Goal: Task Accomplishment & Management: Complete application form

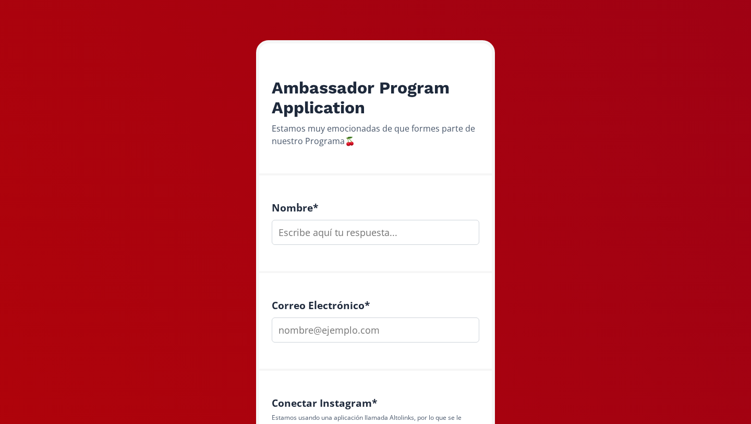
scroll to position [152, 0]
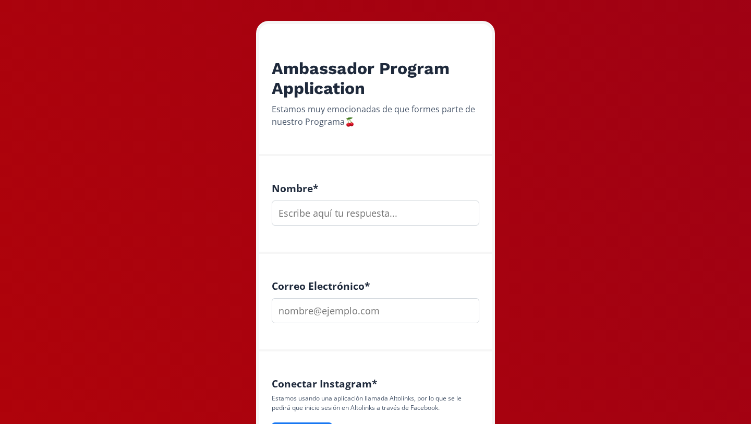
click at [307, 216] on input "text" at bounding box center [376, 212] width 208 height 25
type input "[PERSON_NAME]"
click at [307, 311] on input "email" at bounding box center [376, 310] width 208 height 25
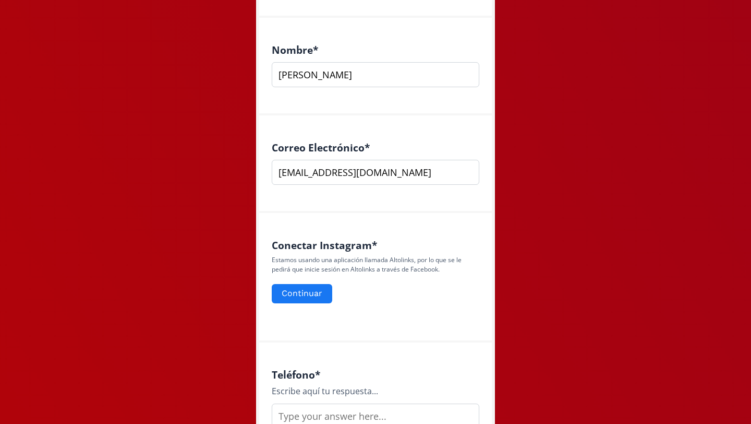
scroll to position [309, 0]
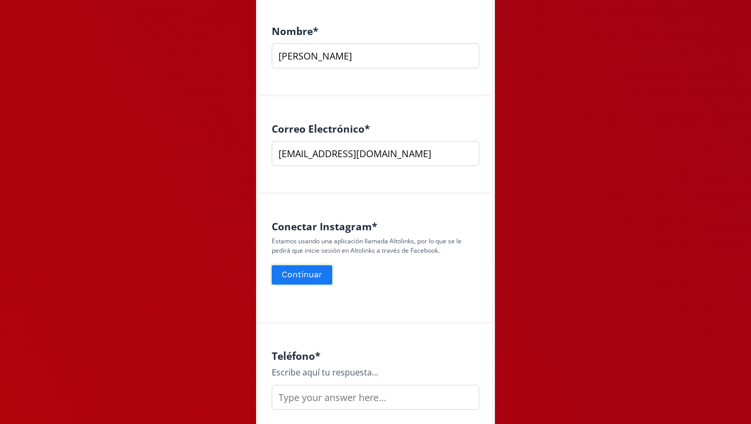
type input "[EMAIL_ADDRESS][DOMAIN_NAME]"
click at [294, 274] on button "Continuar" at bounding box center [302, 274] width 64 height 22
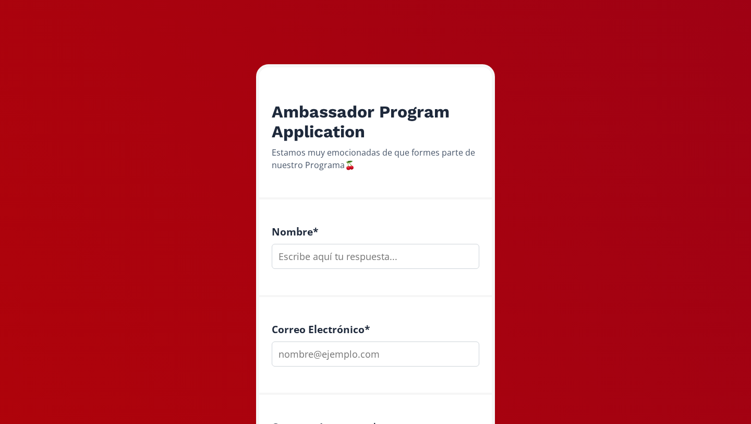
scroll to position [114, 0]
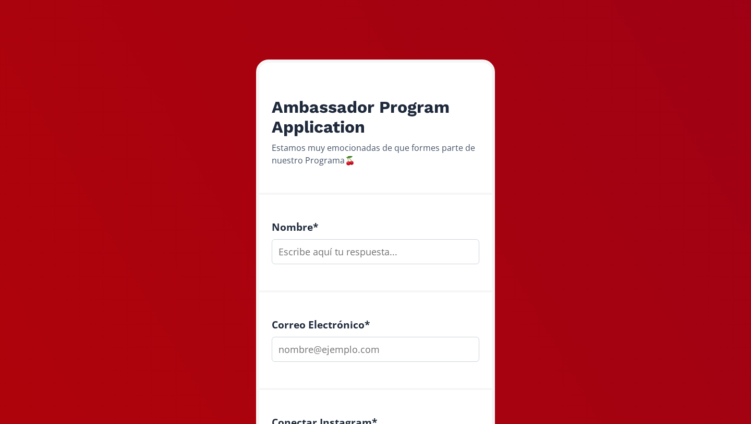
click at [329, 262] on input "text" at bounding box center [376, 251] width 208 height 25
type input "maria jose bonifacio"
click at [316, 350] on input "email" at bounding box center [376, 349] width 208 height 25
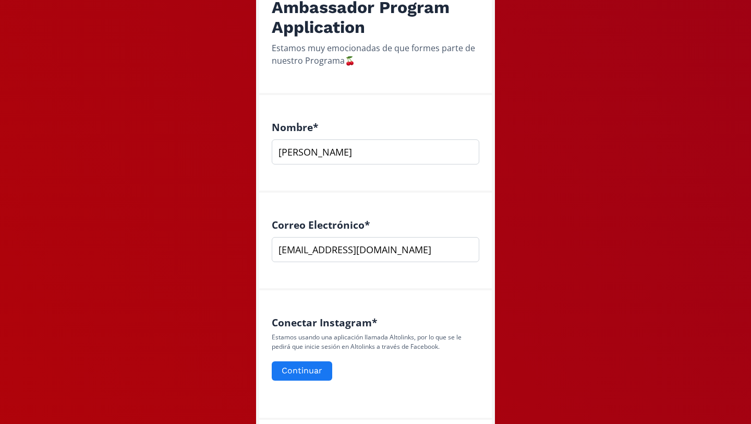
scroll to position [218, 0]
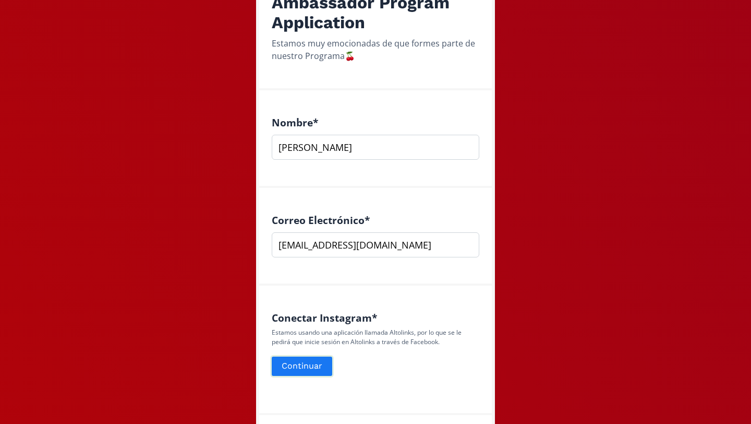
type input "[EMAIL_ADDRESS][DOMAIN_NAME]"
click at [300, 369] on button "Continuar" at bounding box center [302, 366] width 64 height 22
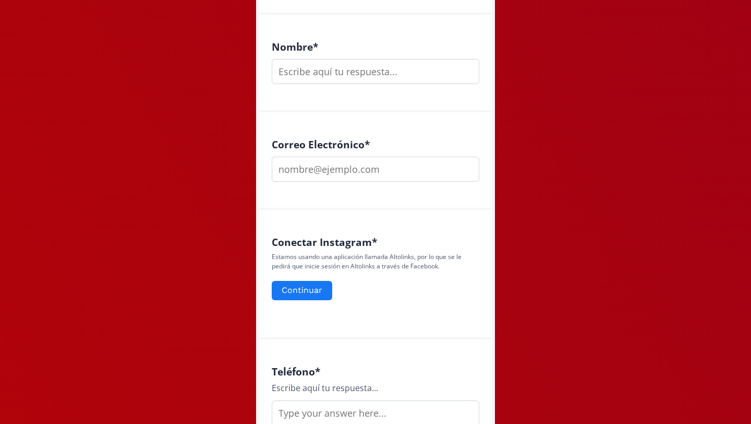
scroll to position [286, 0]
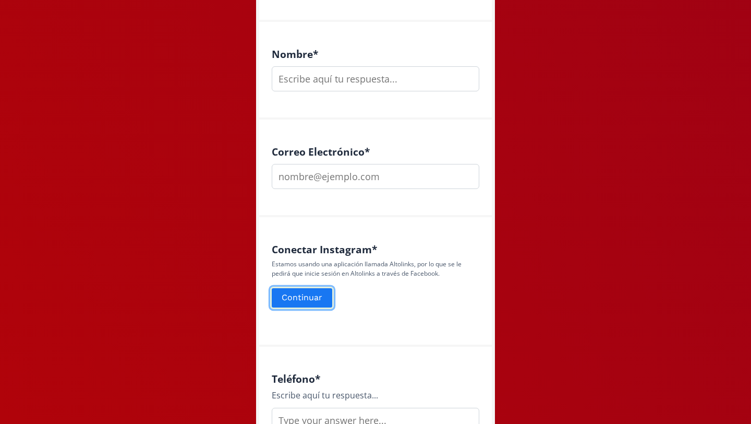
click at [290, 297] on button "Continuar" at bounding box center [302, 297] width 64 height 22
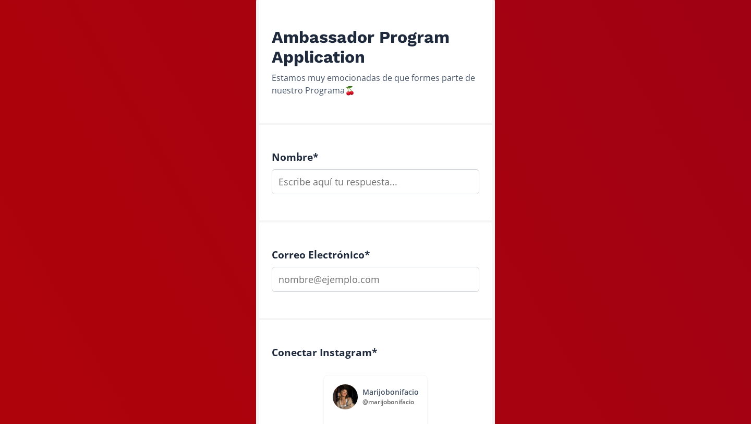
scroll to position [179, 0]
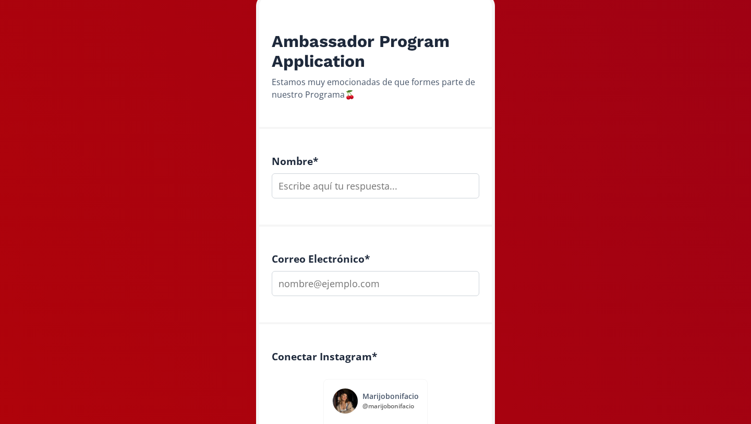
click at [315, 182] on input "text" at bounding box center [376, 185] width 208 height 25
type input "[PERSON_NAME]"
click at [326, 288] on input "email" at bounding box center [376, 283] width 208 height 25
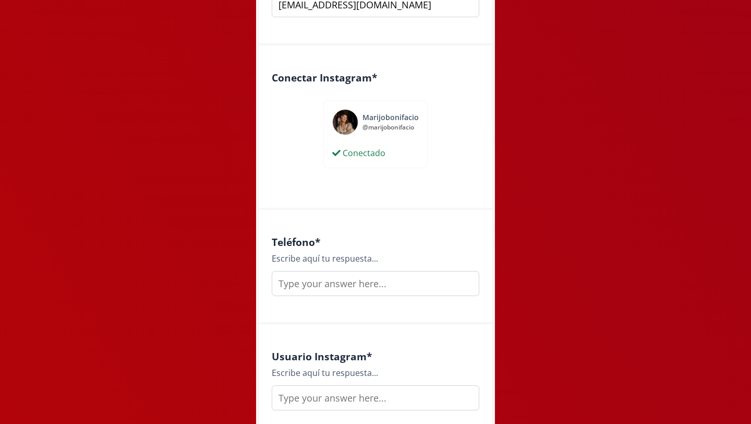
scroll to position [509, 0]
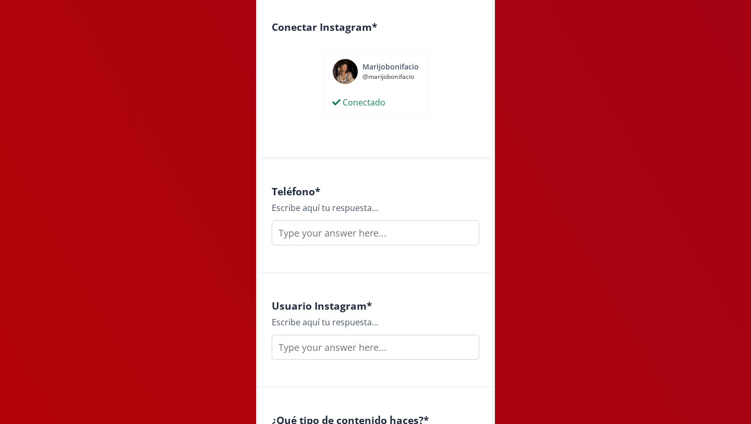
type input "[EMAIL_ADDRESS][DOMAIN_NAME]"
click at [303, 220] on input "text" at bounding box center [376, 232] width 208 height 25
type input "4446307591"
click at [328, 337] on input "text" at bounding box center [376, 346] width 208 height 25
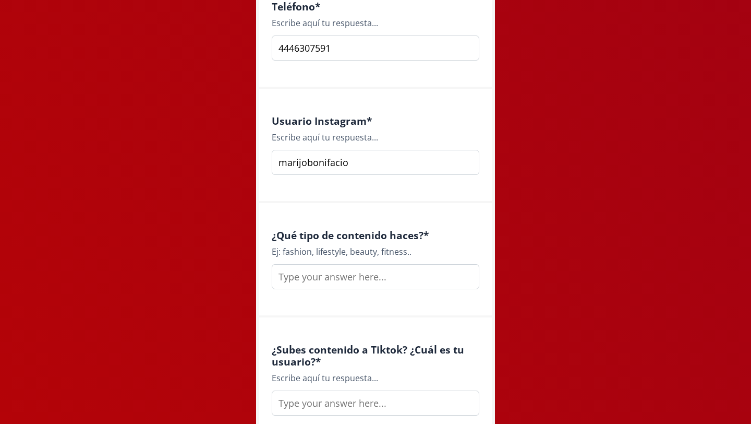
scroll to position [703, 0]
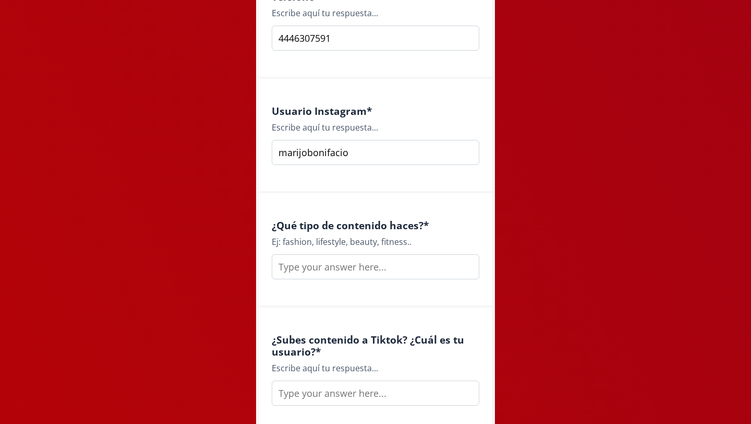
type input "marijobonifacio"
click at [299, 266] on input "text" at bounding box center [376, 266] width 208 height 25
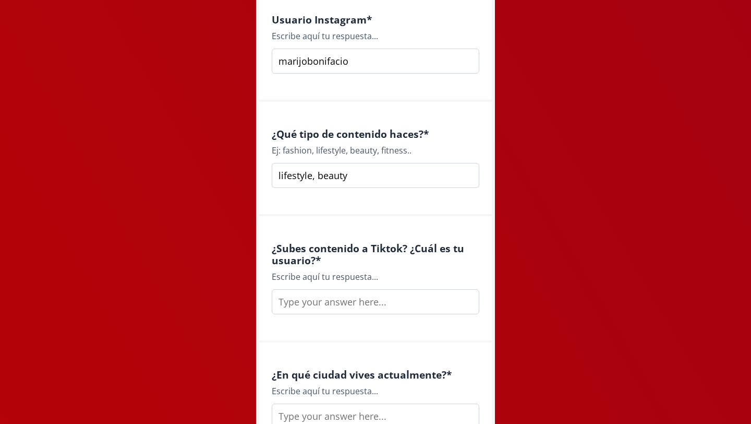
scroll to position [799, 0]
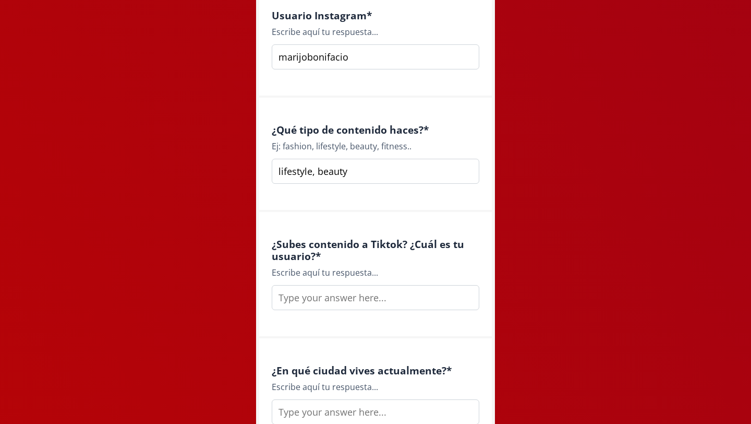
type input "lifestyle, beauty"
click at [323, 293] on input "text" at bounding box center [376, 297] width 208 height 25
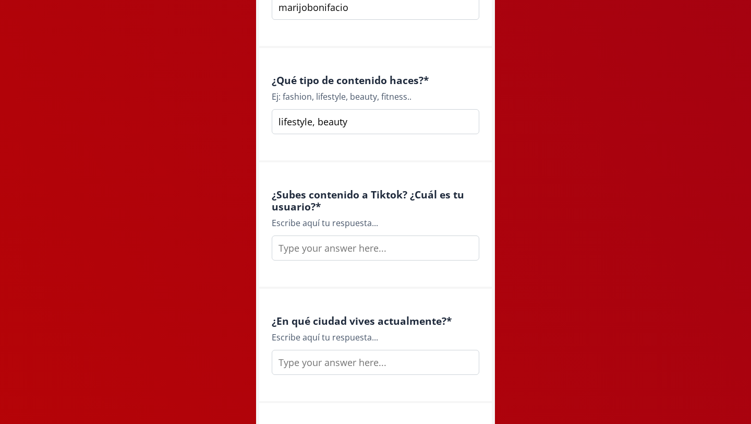
scroll to position [876, 0]
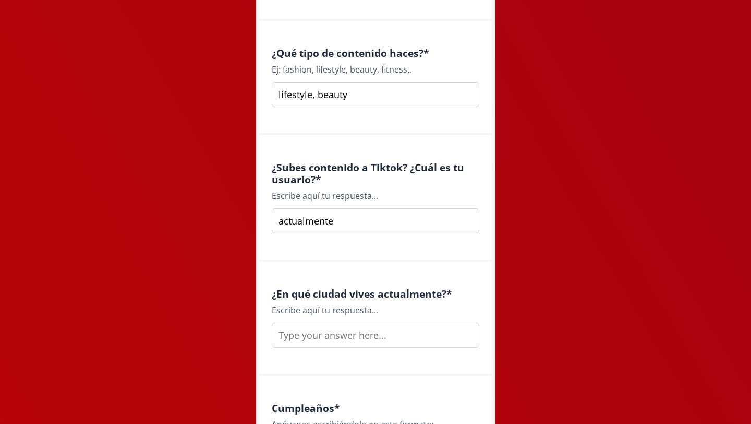
drag, startPoint x: 340, startPoint y: 216, endPoint x: 244, endPoint y: 198, distance: 97.6
click at [247, 198] on div "Ambassador Program Application Estamos muy emocionadas de que formes parte de n…" at bounding box center [375, 93] width 261 height 1939
click at [352, 221] on input "ocasionalmente, marijobonifacio" at bounding box center [376, 220] width 208 height 25
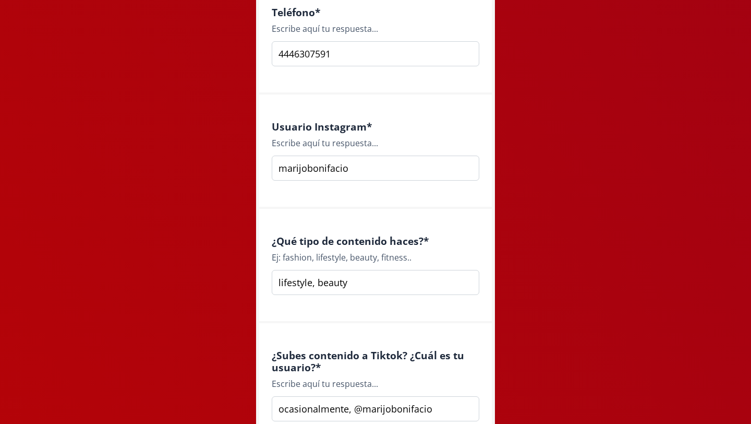
scroll to position [629, 0]
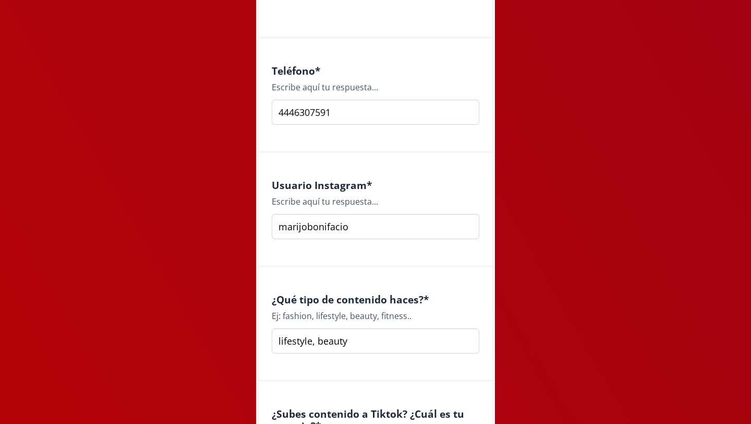
type input "ocasionalmente, @marijobonifacio"
click at [280, 230] on input "marijobonifacio" at bounding box center [376, 226] width 208 height 25
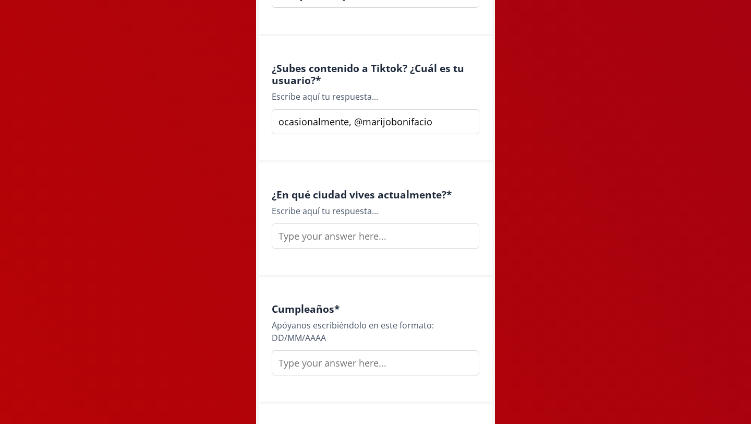
scroll to position [976, 0]
type input "@marijobonifacio"
click at [310, 235] on input "text" at bounding box center [376, 234] width 208 height 25
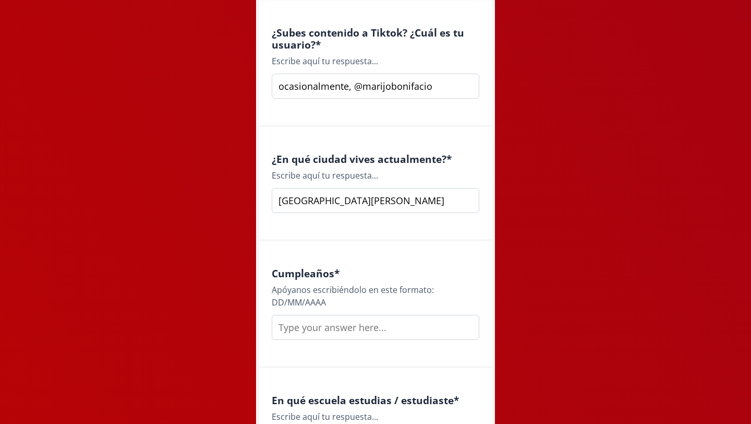
scroll to position [1042, 0]
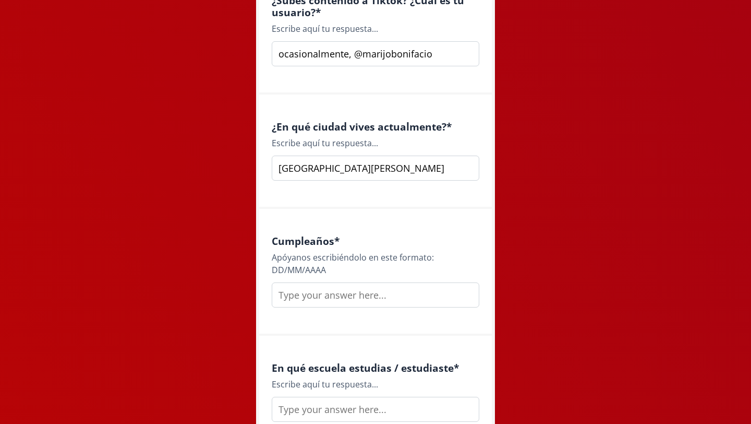
type input "san luis potosí"
click at [325, 293] on input "text" at bounding box center [376, 294] width 208 height 25
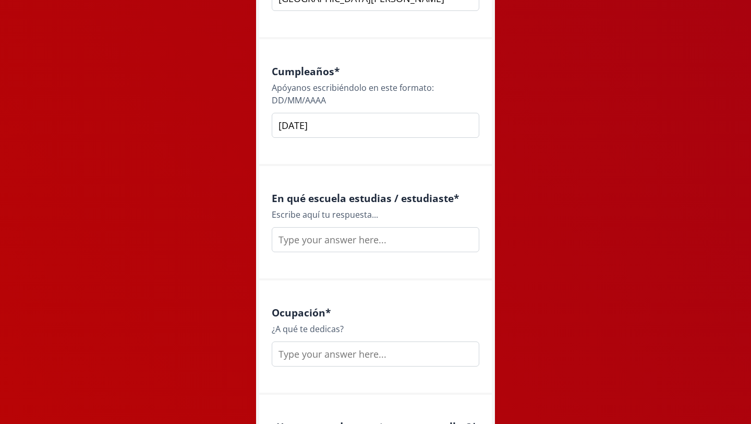
scroll to position [1221, 0]
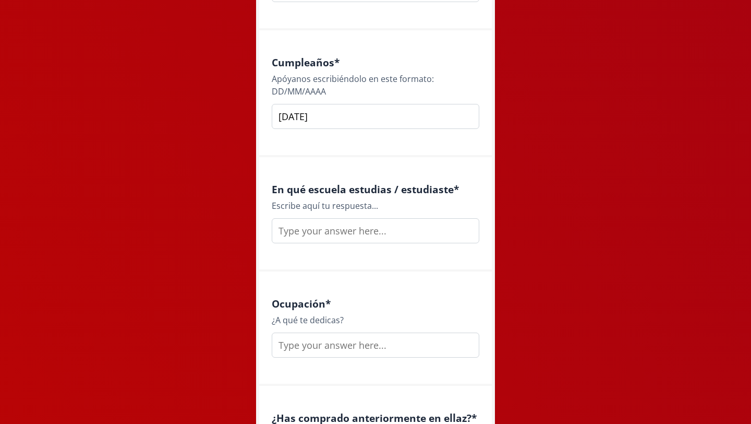
type input "15 marzo 2002"
click at [318, 224] on input "text" at bounding box center [376, 230] width 208 height 25
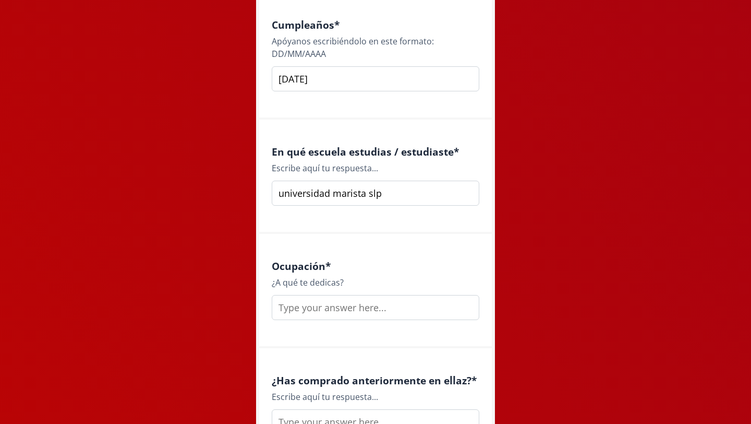
scroll to position [1276, 0]
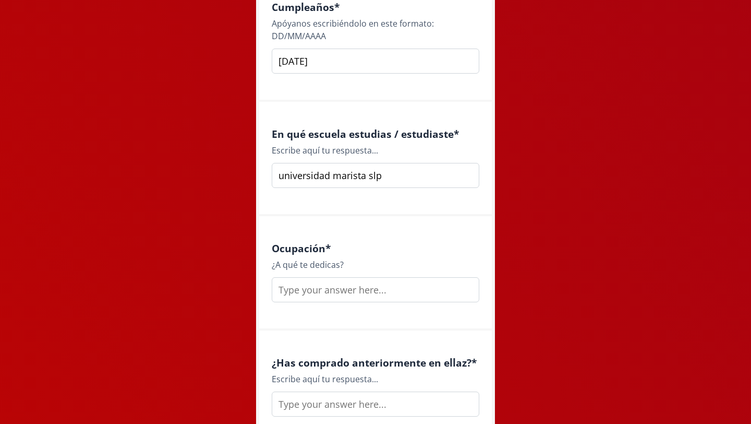
type input "universidad marista slp"
click at [326, 289] on input "text" at bounding box center [376, 289] width 208 height 25
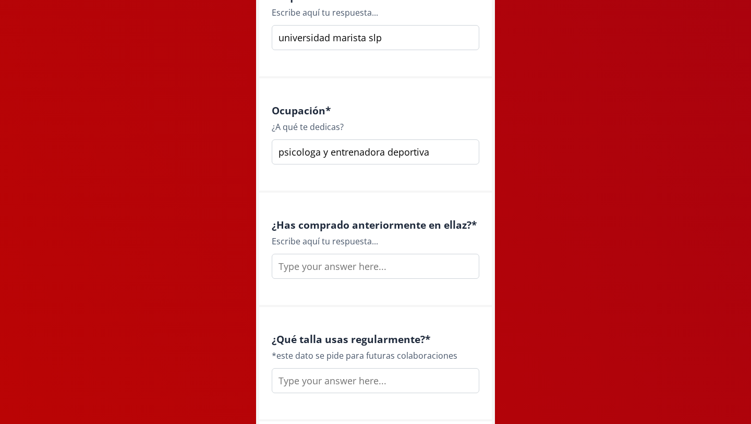
scroll to position [1416, 0]
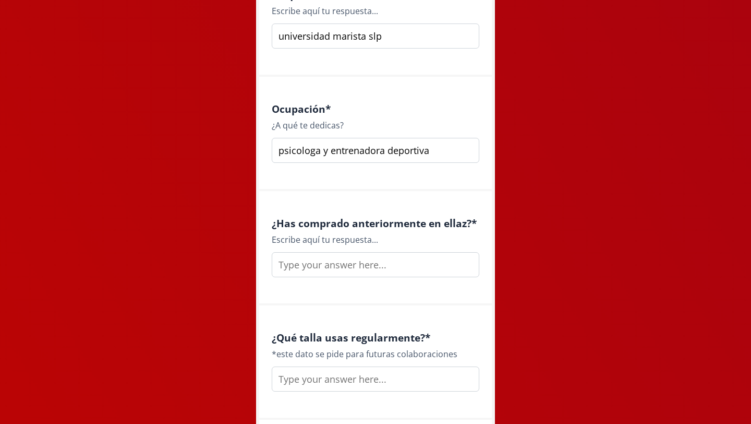
type input "psicologa y entrenadora deportiva"
click at [327, 269] on input "text" at bounding box center [376, 264] width 208 height 25
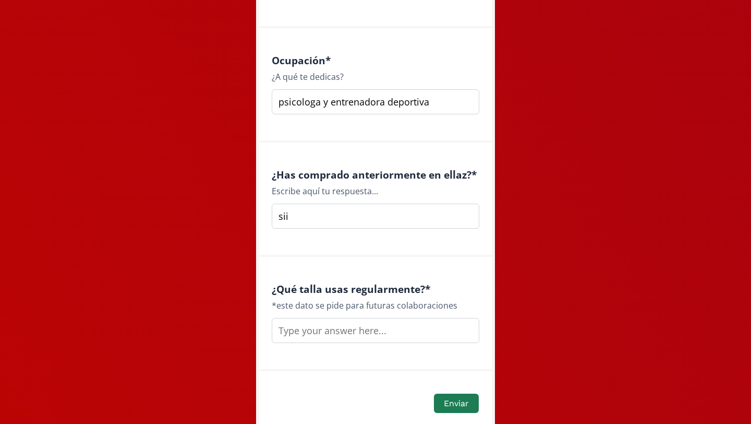
scroll to position [1473, 0]
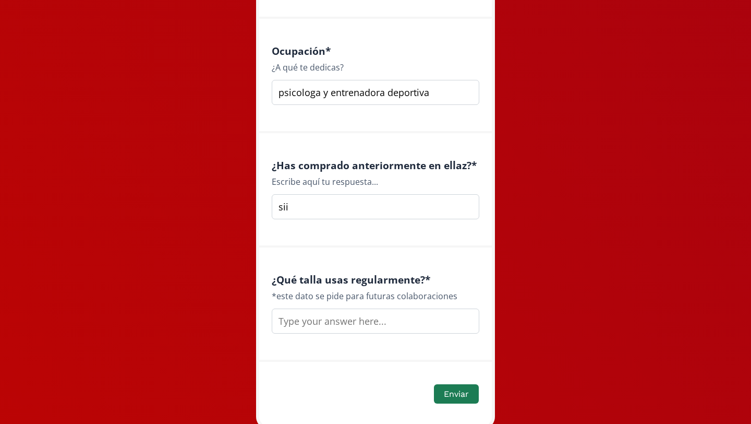
type input "sii"
click at [318, 323] on input "text" at bounding box center [376, 320] width 208 height 25
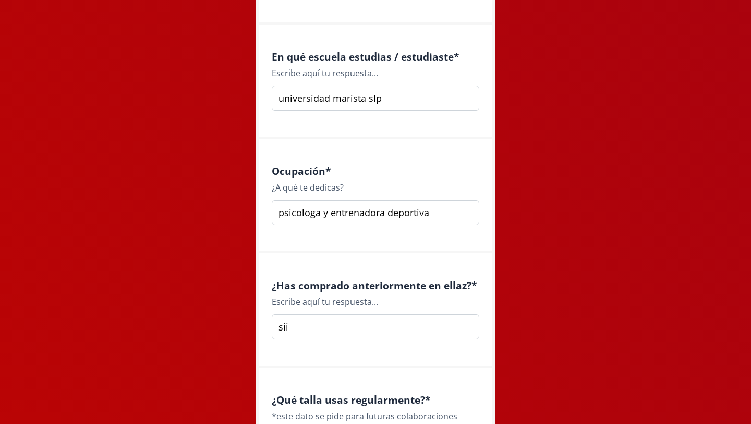
scroll to position [1515, 0]
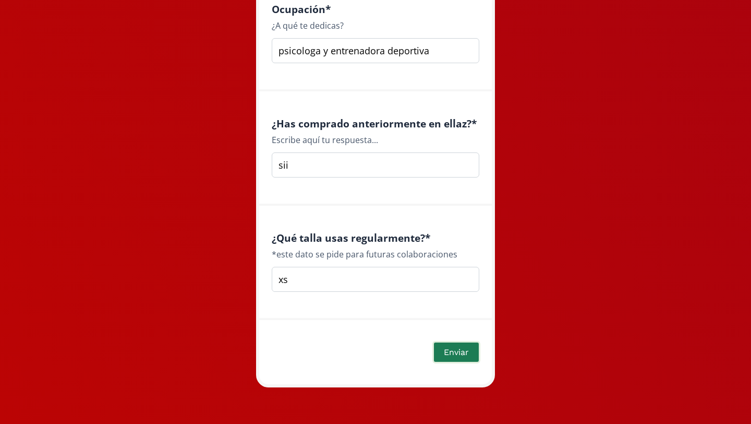
type input "xs"
click at [444, 357] on button "Enviar" at bounding box center [457, 352] width 48 height 22
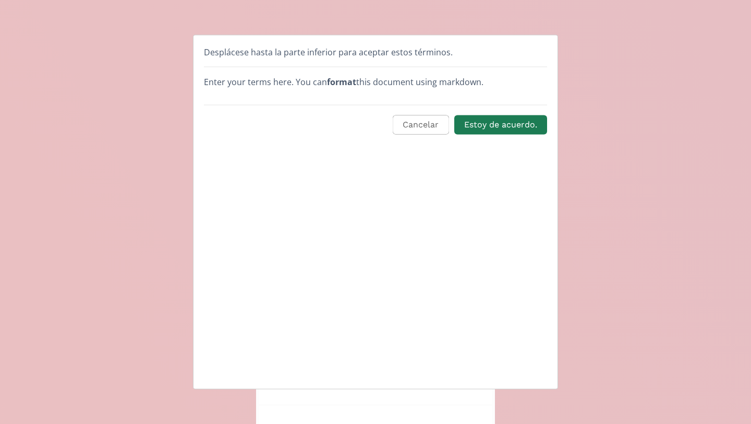
scroll to position [0, 0]
click at [467, 119] on button "Estoy de acuerdo." at bounding box center [501, 125] width 96 height 22
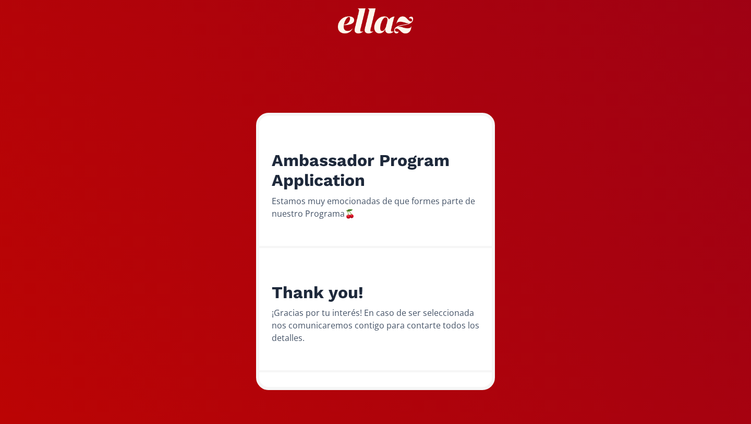
scroll to position [63, 0]
